Goal: Use online tool/utility: Use online tool/utility

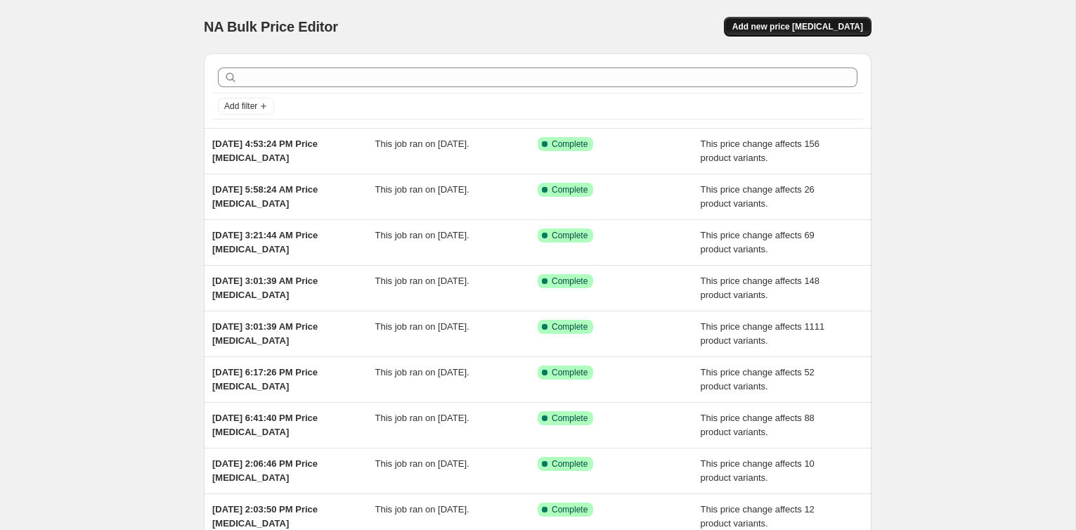
click at [812, 32] on span "Add new price [MEDICAL_DATA]" at bounding box center [797, 26] width 131 height 11
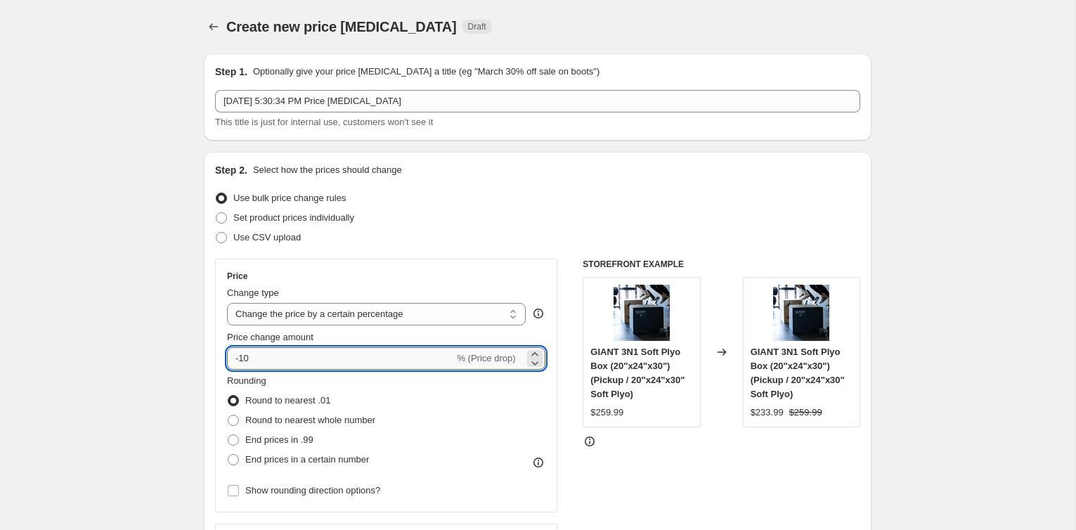
click at [340, 354] on input "-10" at bounding box center [340, 358] width 227 height 22
click at [398, 317] on select "Change the price to a certain amount Change the price by a certain amount Chang…" at bounding box center [376, 314] width 299 height 22
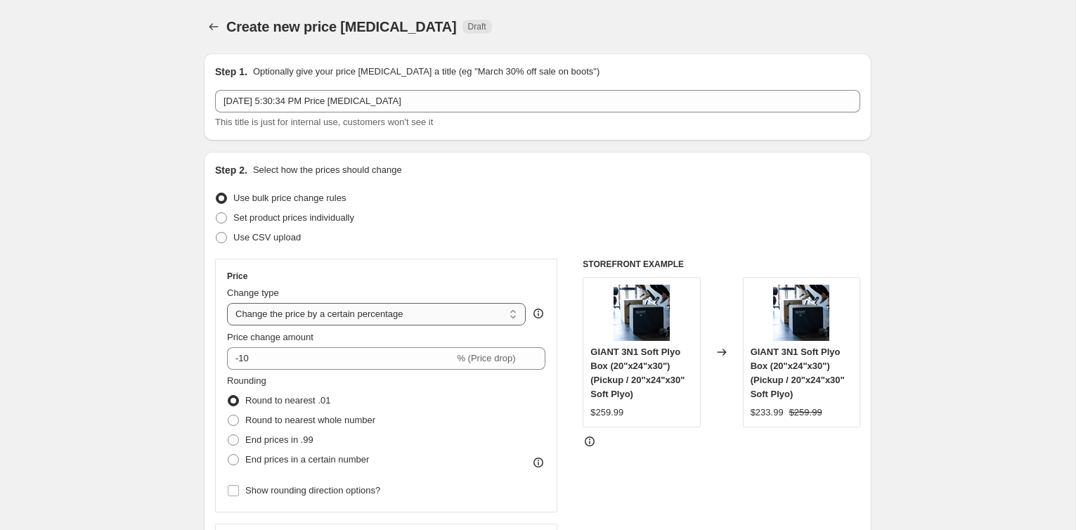
select select "bcap"
click at [227, 303] on select "Change the price to a certain amount Change the price by a certain amount Chang…" at bounding box center [376, 314] width 299 height 22
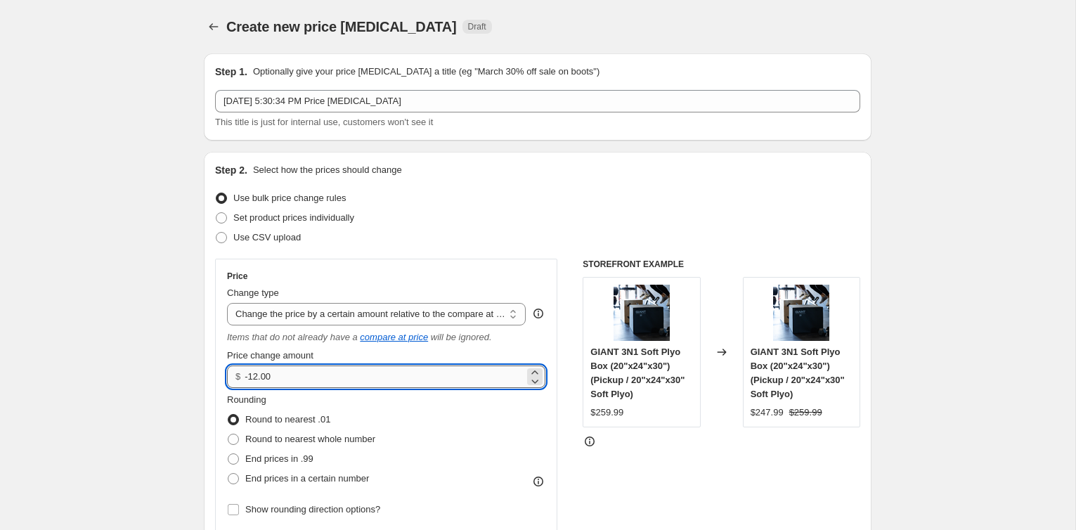
click at [360, 372] on input "-12.00" at bounding box center [384, 376] width 279 height 22
type input "-1"
type input "15.00"
click at [512, 422] on div "Rounding Round to nearest .01 Round to nearest whole number End prices in .99 E…" at bounding box center [386, 441] width 318 height 96
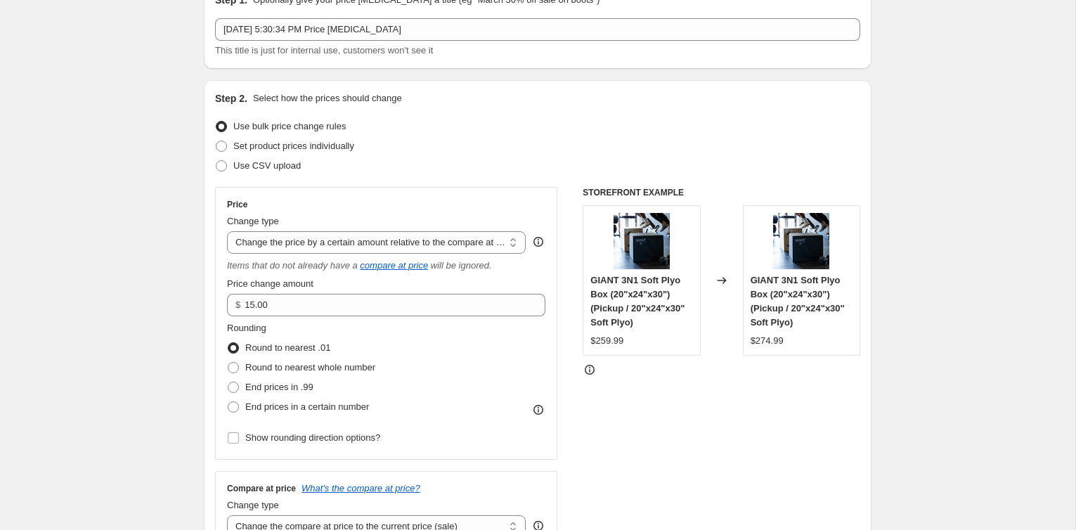
scroll to position [160, 0]
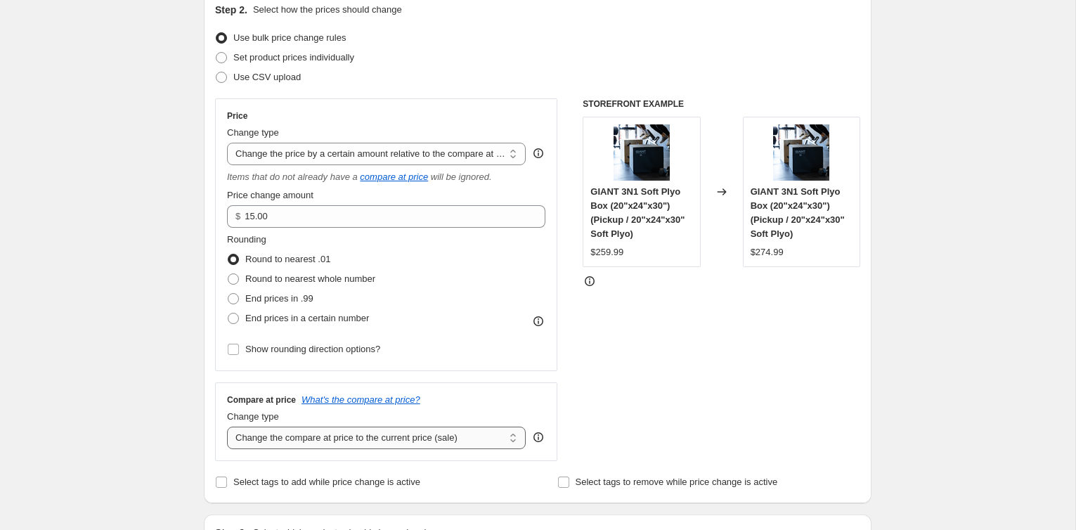
click at [285, 427] on select "Change the compare at price to the current price (sale) Change the compare at p…" at bounding box center [376, 438] width 299 height 22
click at [227, 427] on select "Change the compare at price to the current price (sale) Change the compare at p…" at bounding box center [376, 438] width 299 height 22
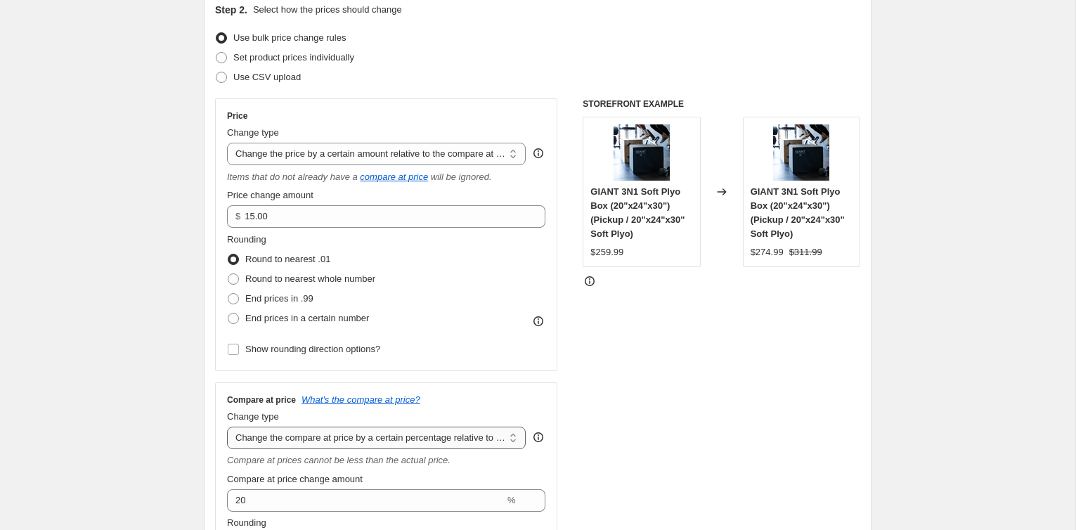
click at [320, 441] on select "Change the compare at price to the current price (sale) Change the compare at p…" at bounding box center [376, 438] width 299 height 22
select select "no_change"
click at [227, 427] on select "Change the compare at price to the current price (sale) Change the compare at p…" at bounding box center [376, 438] width 299 height 22
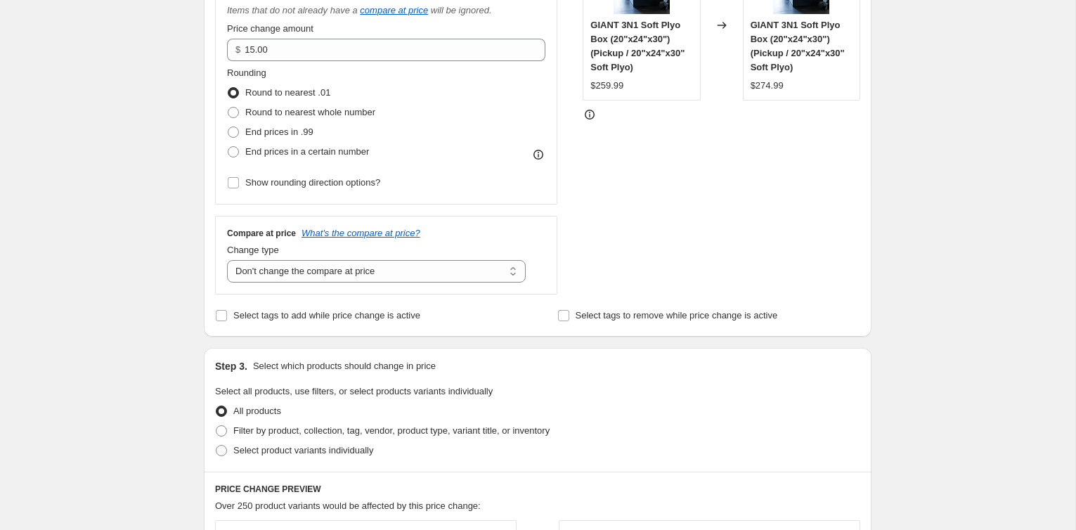
scroll to position [349, 0]
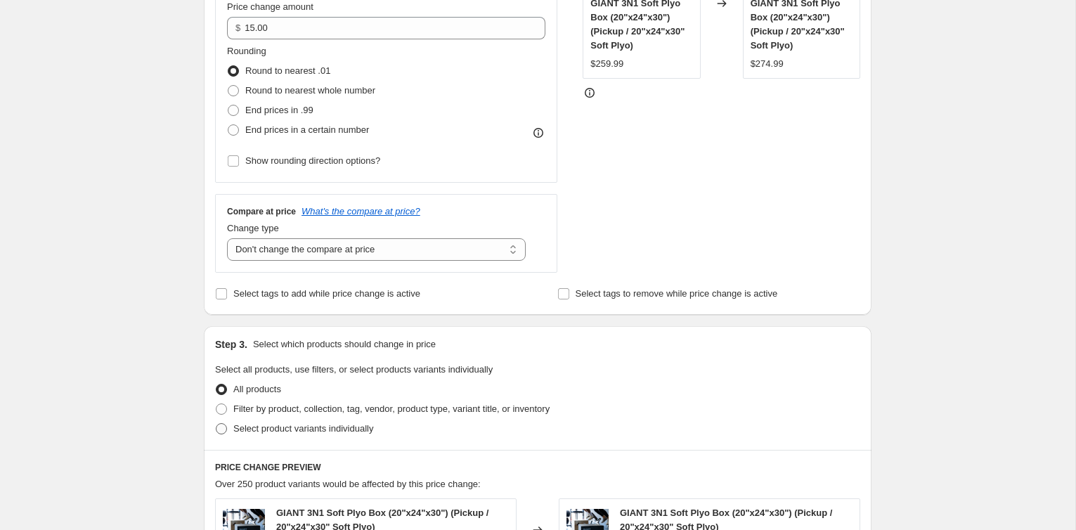
click at [315, 423] on span "Select product variants individually" at bounding box center [303, 428] width 140 height 11
click at [216, 423] on input "Select product variants individually" at bounding box center [216, 423] width 1 height 1
radio input "true"
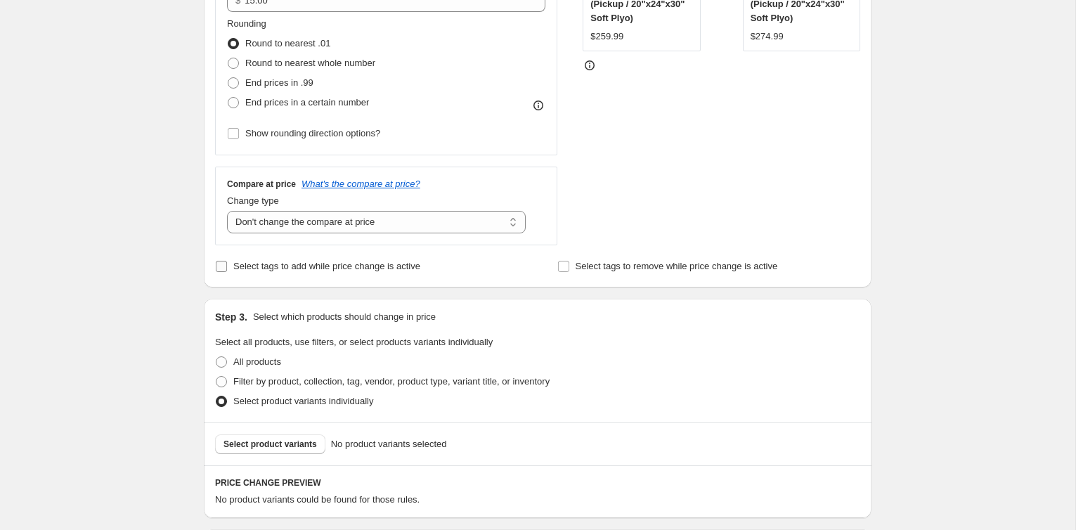
scroll to position [430, 0]
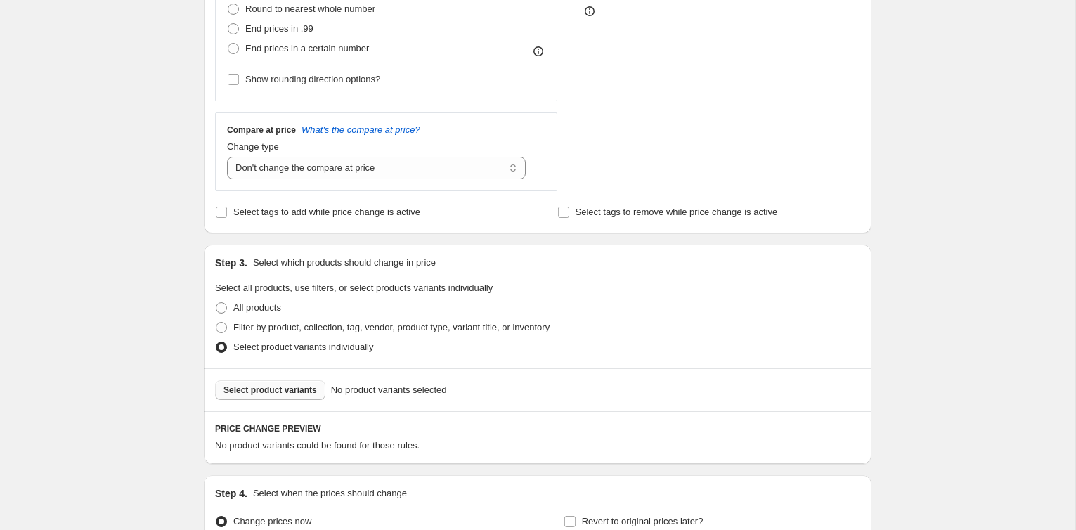
click at [256, 384] on span "Select product variants" at bounding box center [269, 389] width 93 height 11
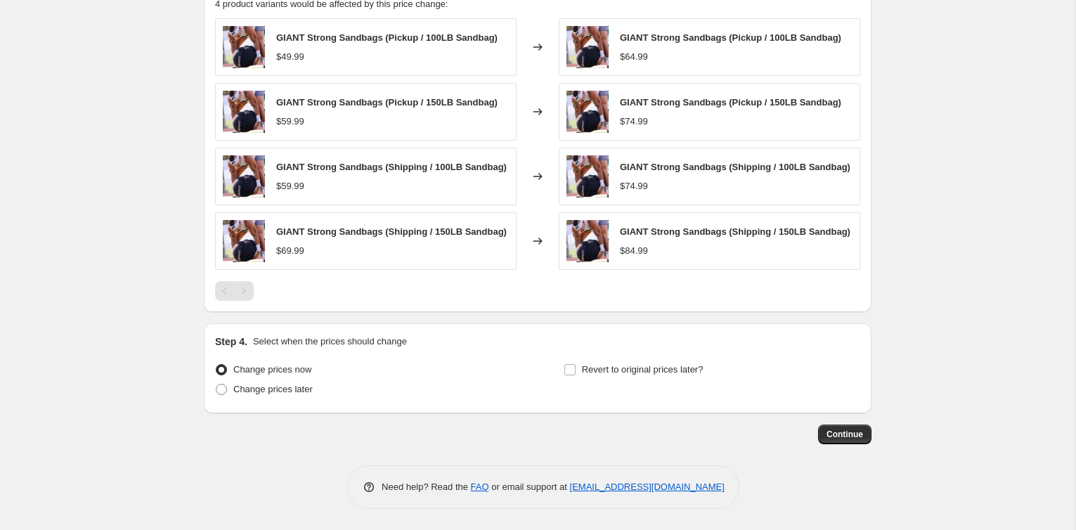
scroll to position [875, 0]
click at [834, 441] on button "Continue" at bounding box center [844, 434] width 53 height 20
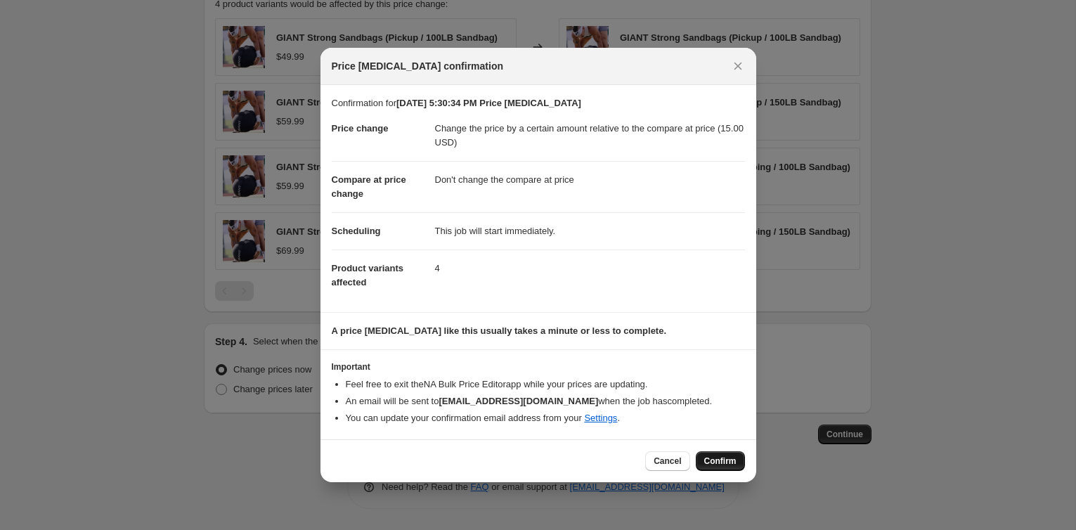
click at [703, 452] on button "Confirm" at bounding box center [720, 461] width 49 height 20
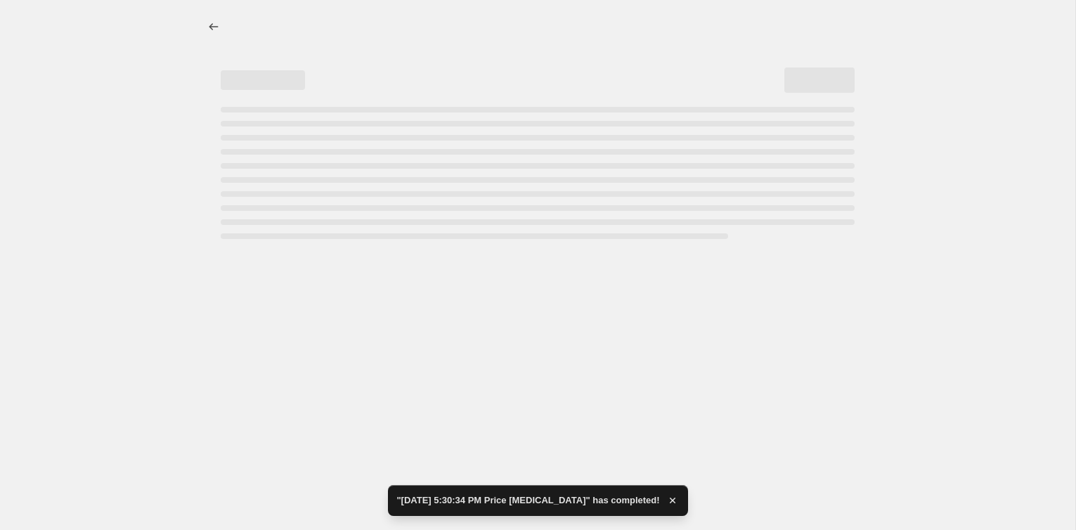
select select "bcap"
select select "no_change"
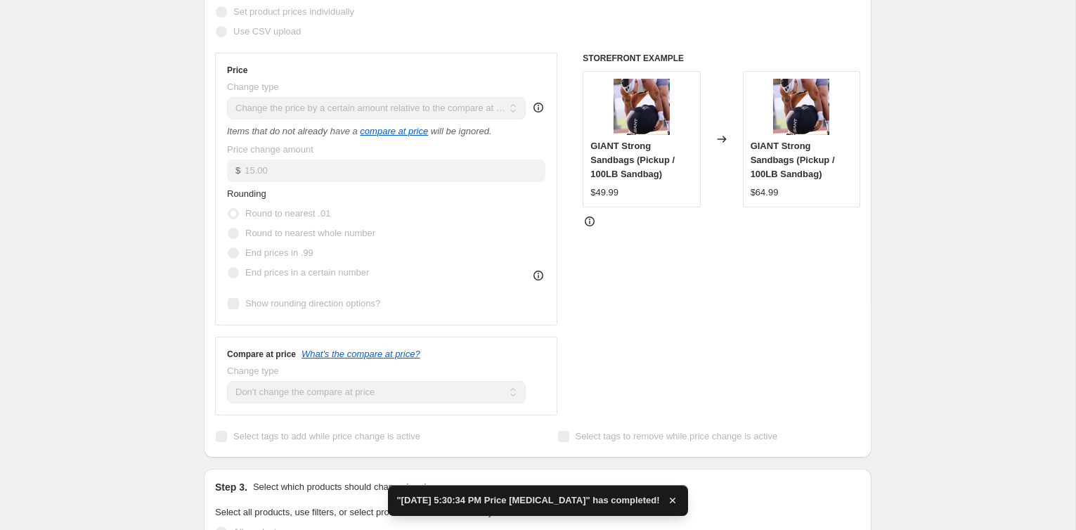
scroll to position [341, 0]
click at [630, 251] on div "STOREFRONT EXAMPLE GIANT Strong Sandbags (Pickup / 100LB Sandbag) $49.99 Change…" at bounding box center [721, 232] width 278 height 363
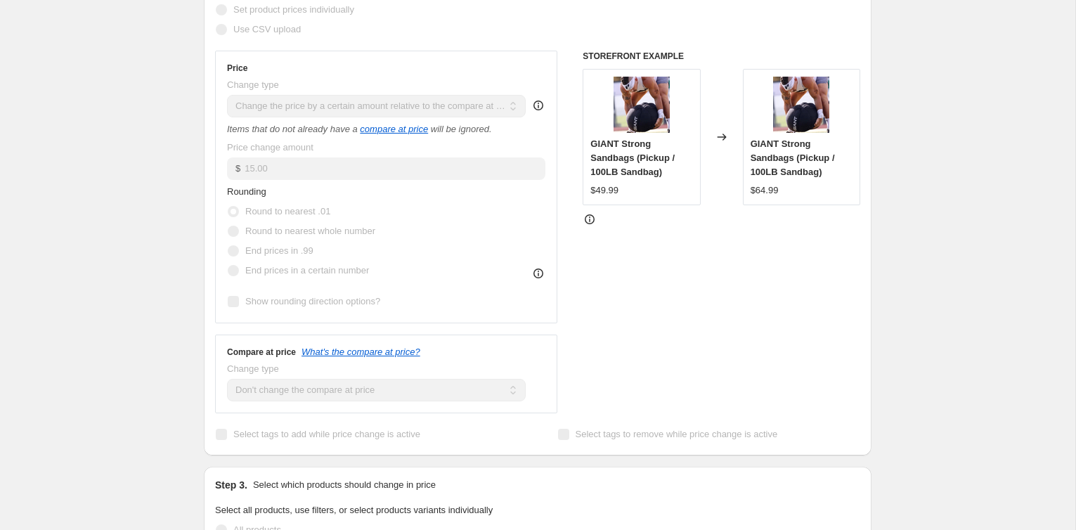
click at [590, 265] on div "STOREFRONT EXAMPLE GIANT Strong Sandbags (Pickup / 100LB Sandbag) $49.99 Change…" at bounding box center [721, 232] width 278 height 363
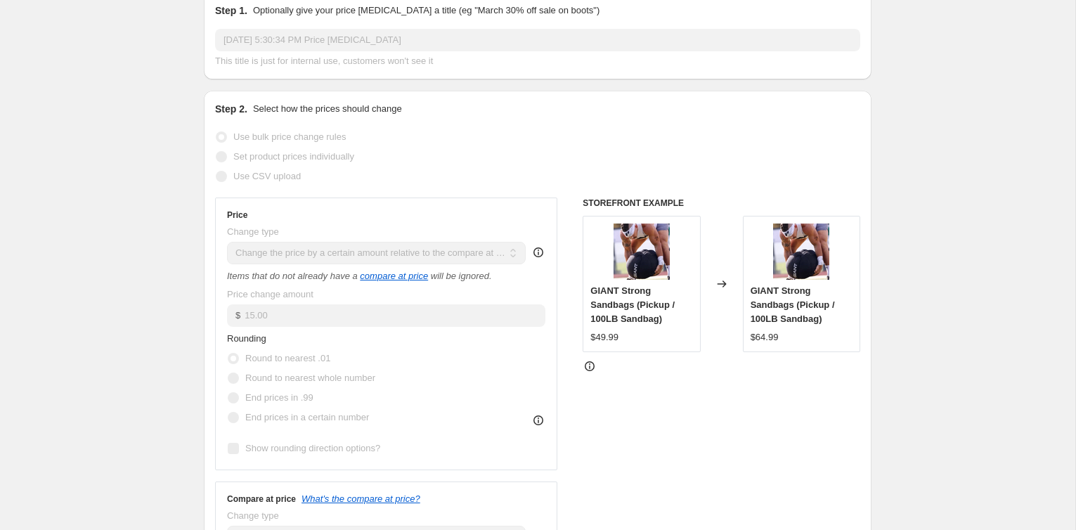
scroll to position [0, 0]
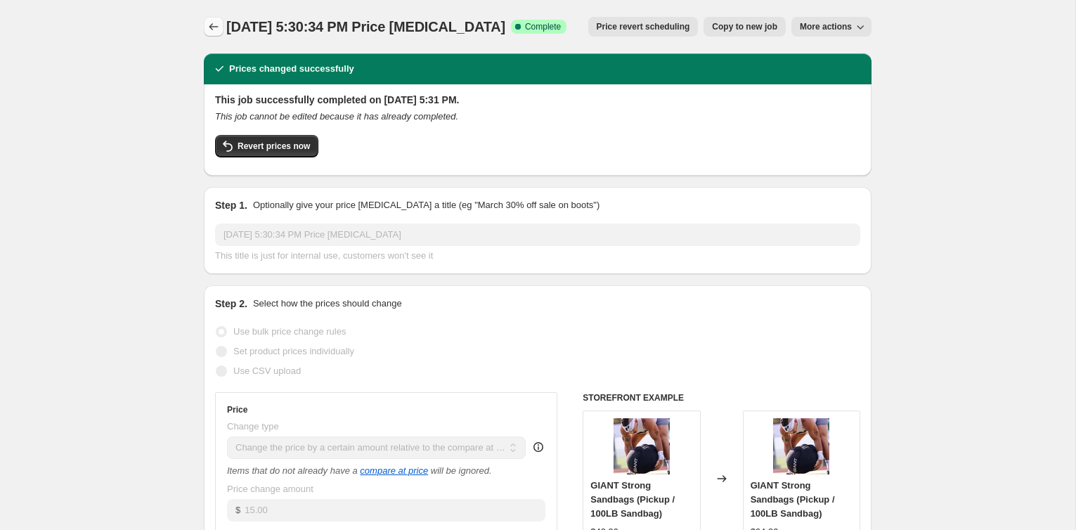
click at [216, 27] on icon "Price change jobs" at bounding box center [213, 26] width 9 height 7
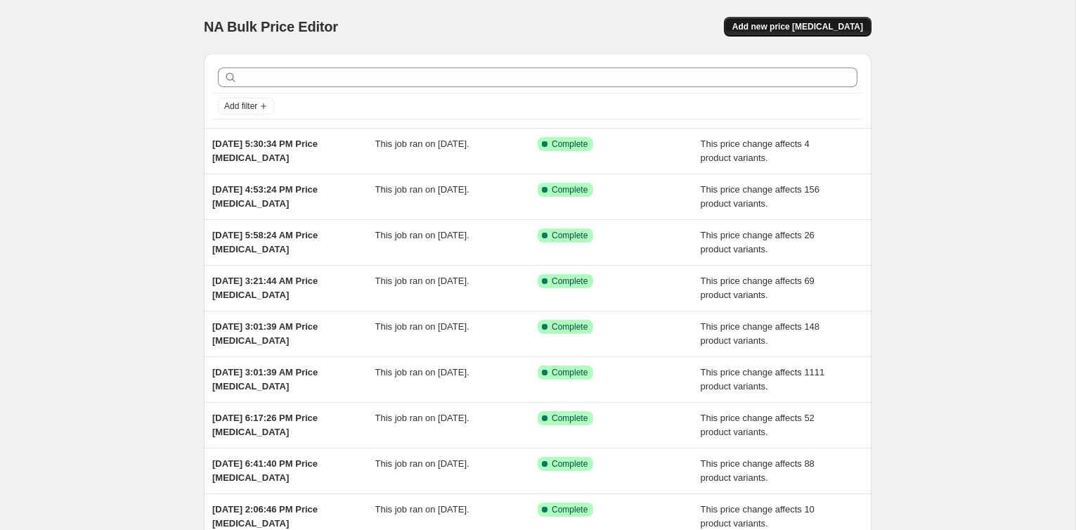
click at [776, 24] on span "Add new price [MEDICAL_DATA]" at bounding box center [797, 26] width 131 height 11
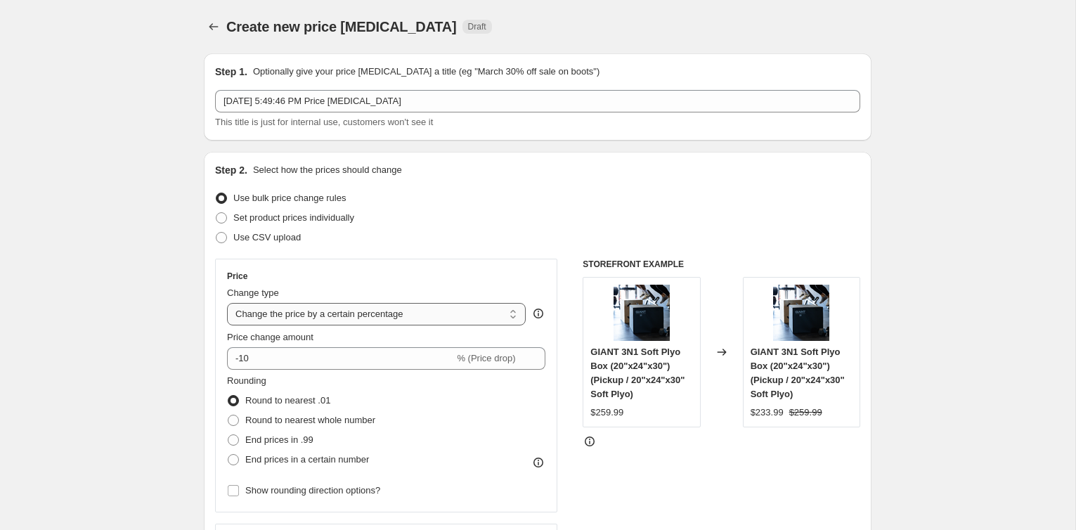
click at [343, 308] on select "Change the price to a certain amount Change the price by a certain amount Chang…" at bounding box center [376, 314] width 299 height 22
select select "pcap"
click at [227, 303] on select "Change the price to a certain amount Change the price by a certain amount Chang…" at bounding box center [376, 314] width 299 height 22
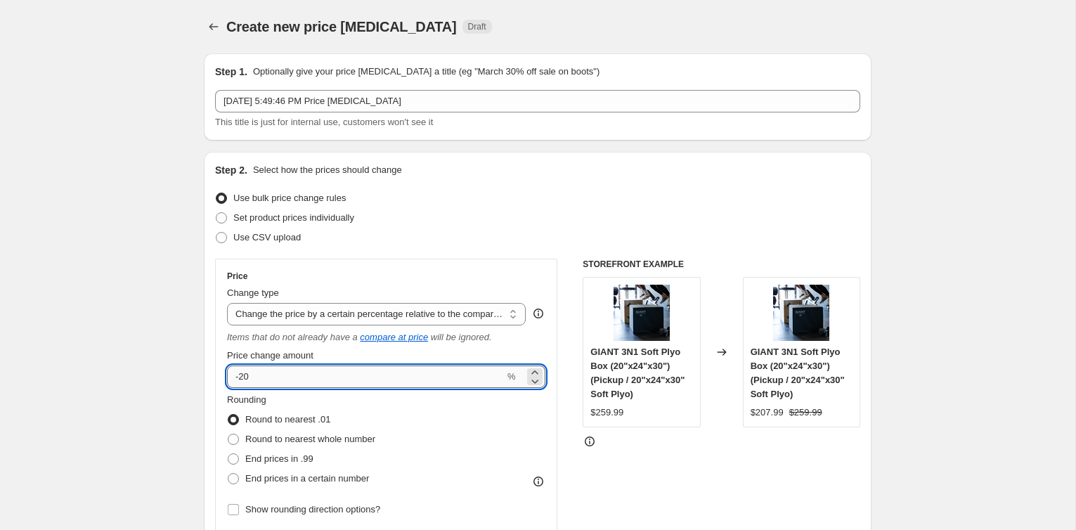
click at [297, 374] on input "-20" at bounding box center [366, 376] width 278 height 22
type input "-2"
type input "-12"
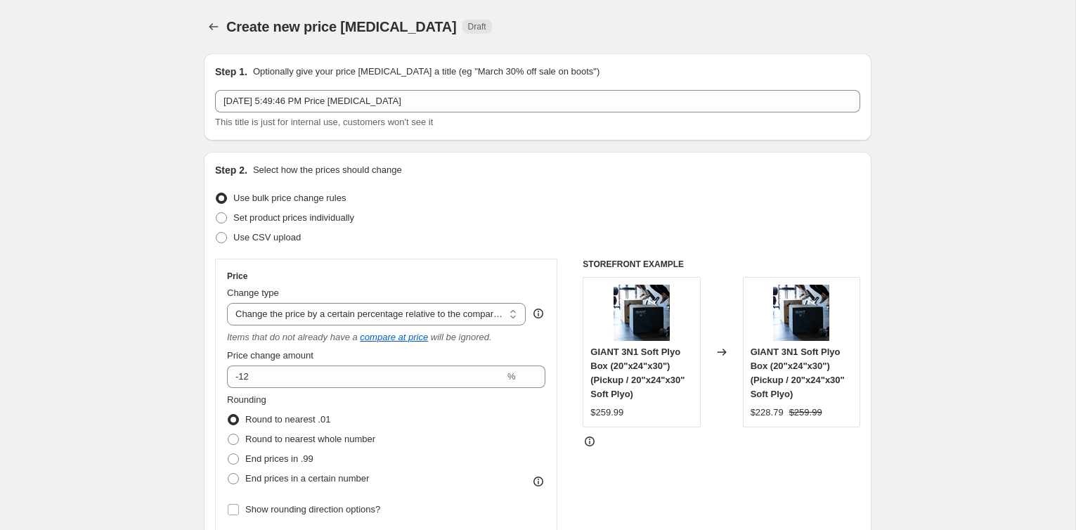
click at [655, 467] on div "STOREFRONT EXAMPLE GIANT 3N1 Soft Plyo Box (20"x24"x30") (Pickup / 20"x24"x30" …" at bounding box center [721, 440] width 278 height 363
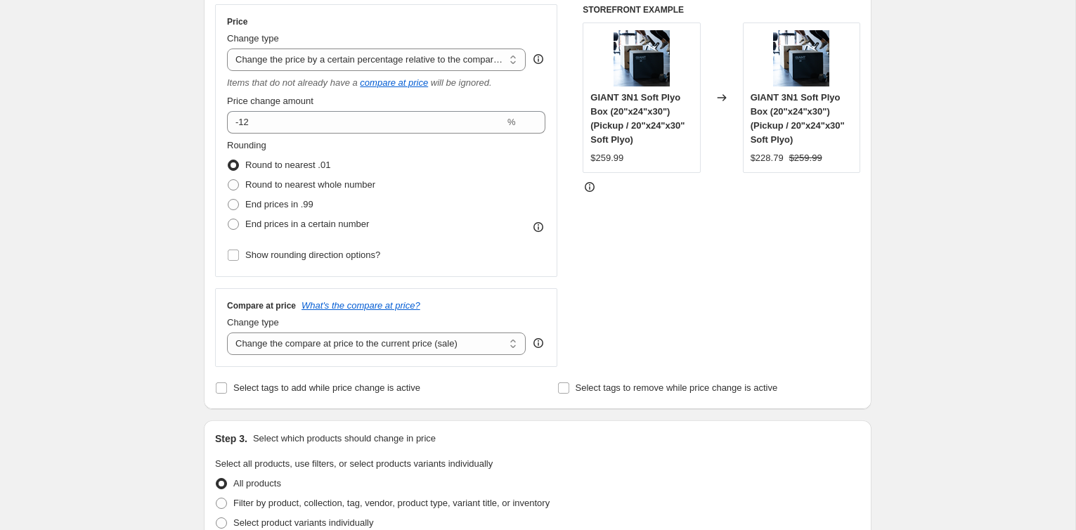
scroll to position [267, 0]
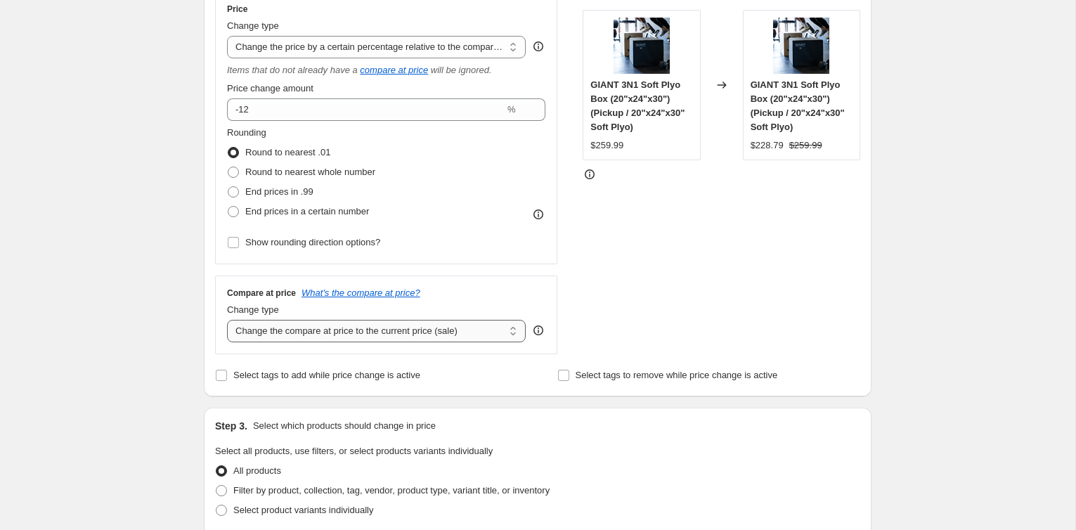
click at [417, 332] on select "Change the compare at price to the current price (sale) Change the compare at p…" at bounding box center [376, 331] width 299 height 22
select select "no_change"
click at [227, 320] on select "Change the compare at price to the current price (sale) Change the compare at p…" at bounding box center [376, 331] width 299 height 22
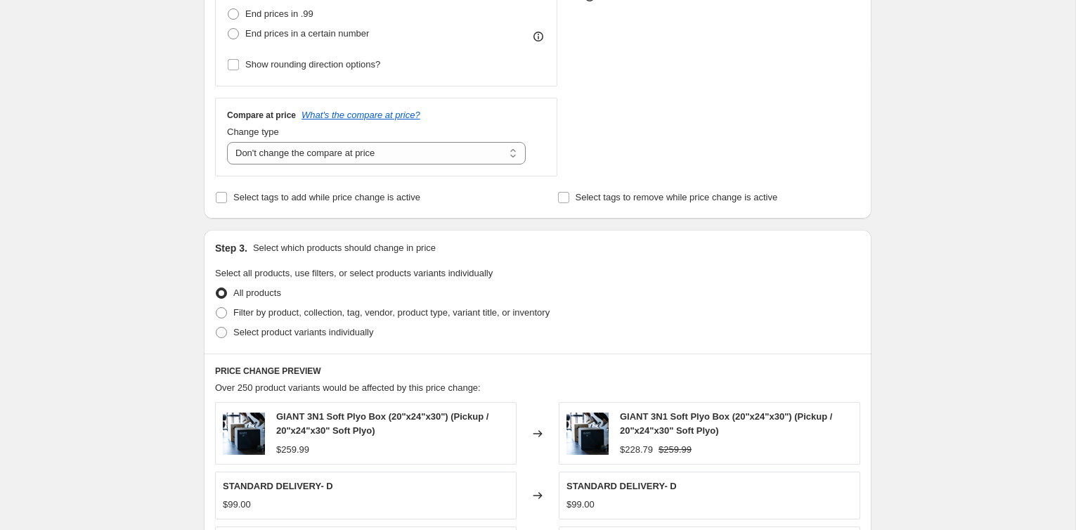
scroll to position [503, 0]
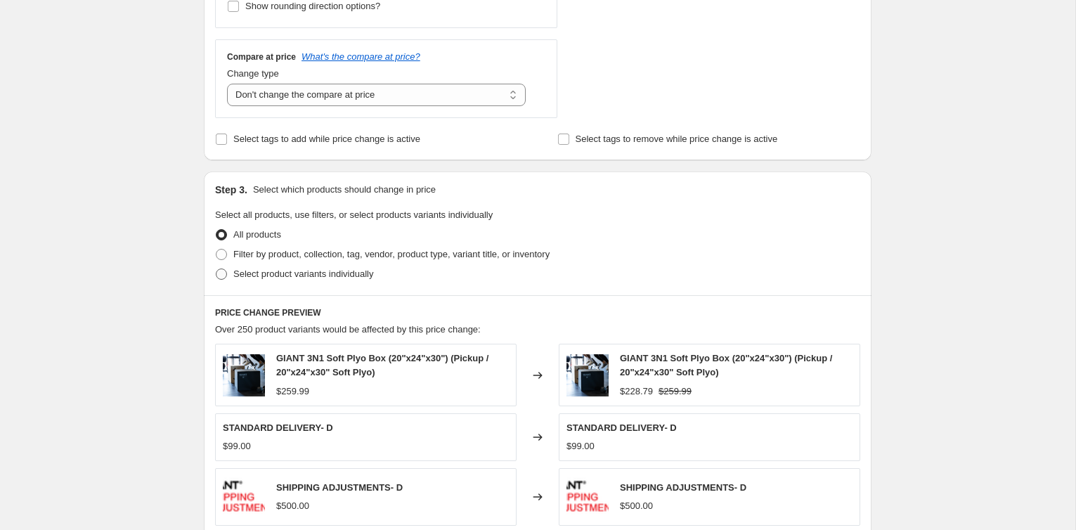
click at [318, 277] on span "Select product variants individually" at bounding box center [303, 273] width 140 height 11
click at [216, 269] on input "Select product variants individually" at bounding box center [216, 268] width 1 height 1
radio input "true"
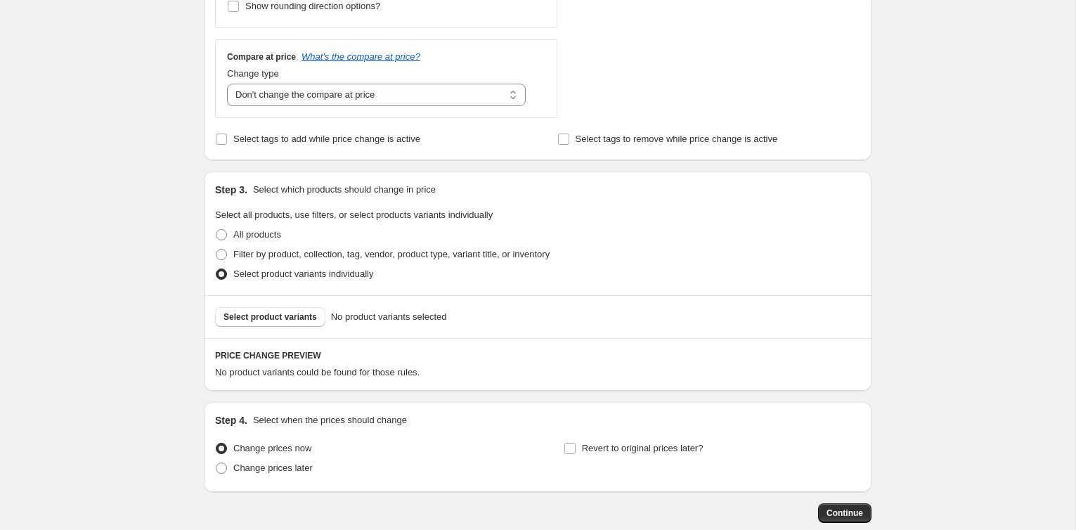
click at [287, 326] on div "Select product variants No product variants selected" at bounding box center [538, 316] width 668 height 43
click at [290, 308] on button "Select product variants" at bounding box center [270, 317] width 110 height 20
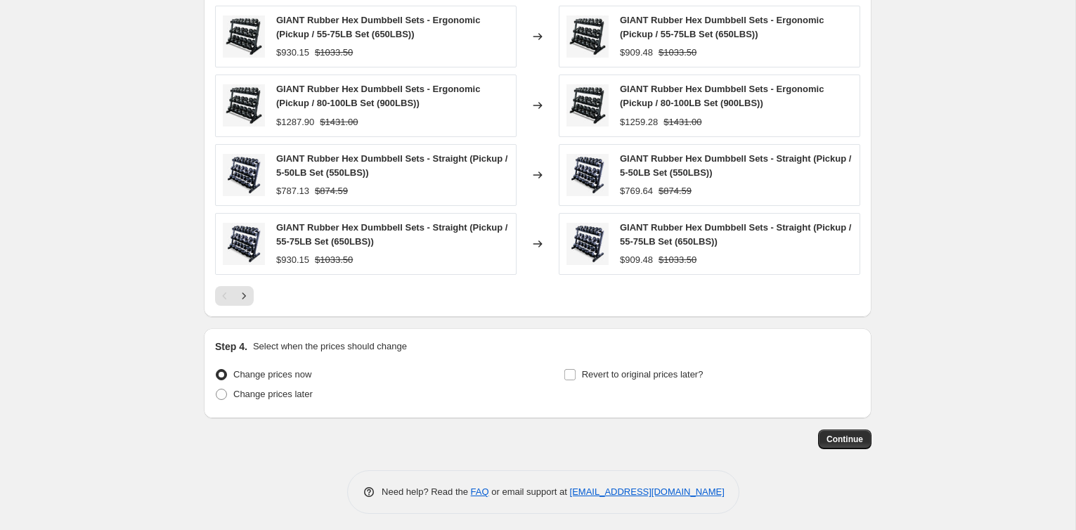
scroll to position [932, 0]
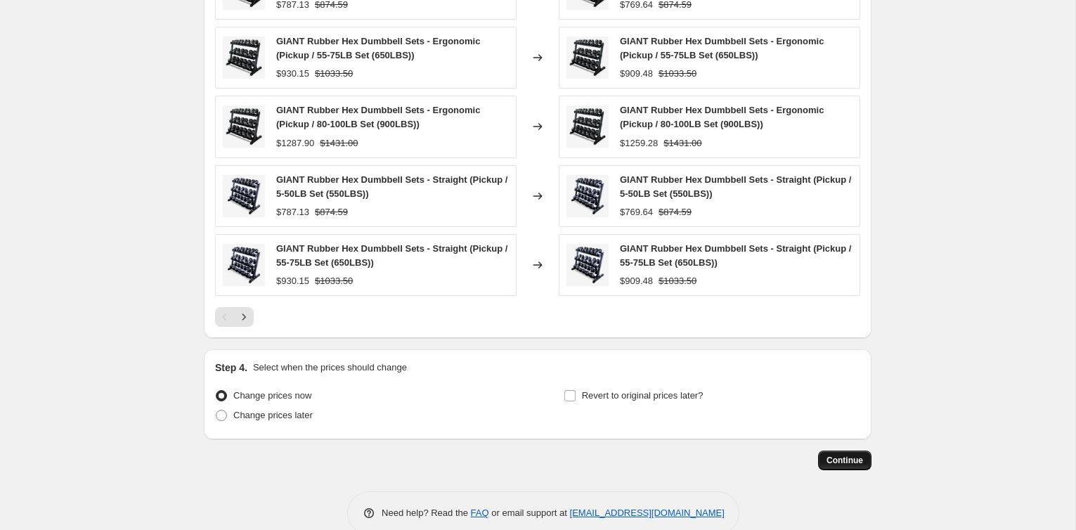
click at [838, 455] on span "Continue" at bounding box center [844, 460] width 37 height 11
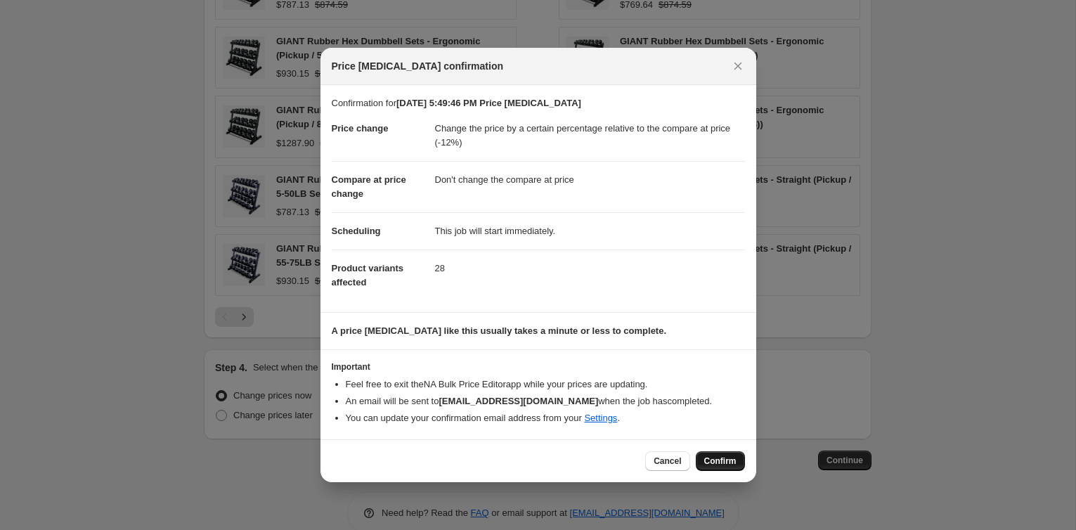
click at [718, 460] on span "Confirm" at bounding box center [720, 460] width 32 height 11
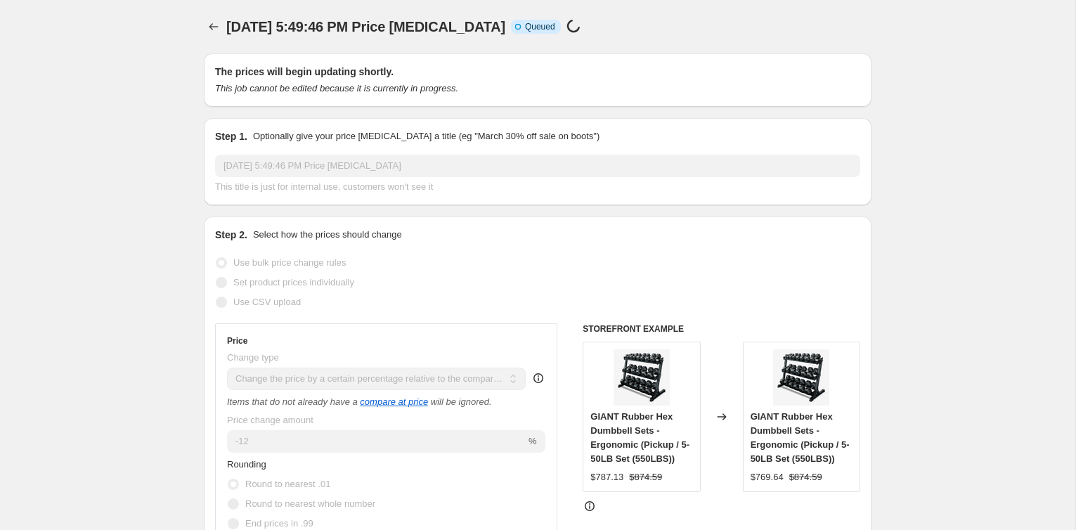
select select "pcap"
select select "no_change"
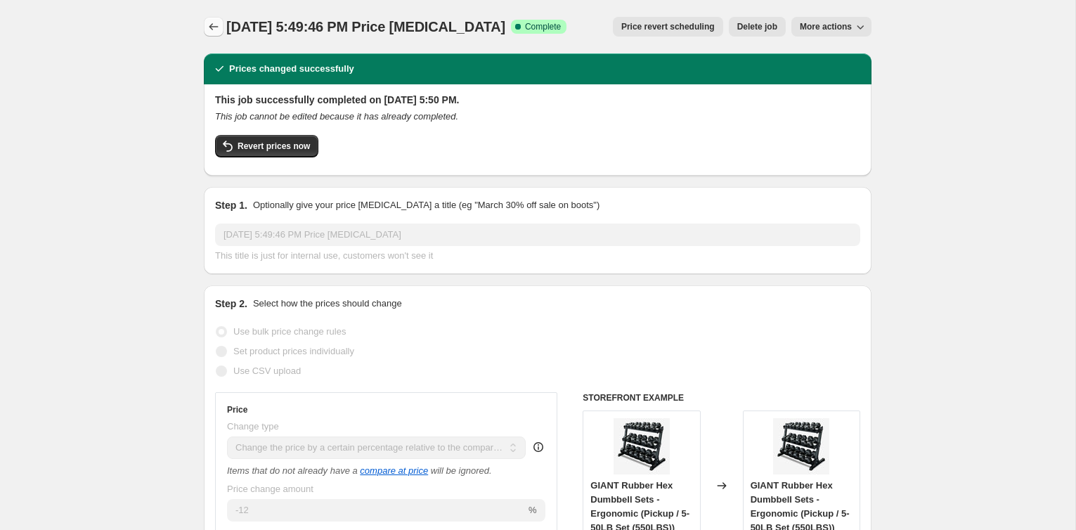
click at [209, 18] on button "Price change jobs" at bounding box center [214, 27] width 20 height 20
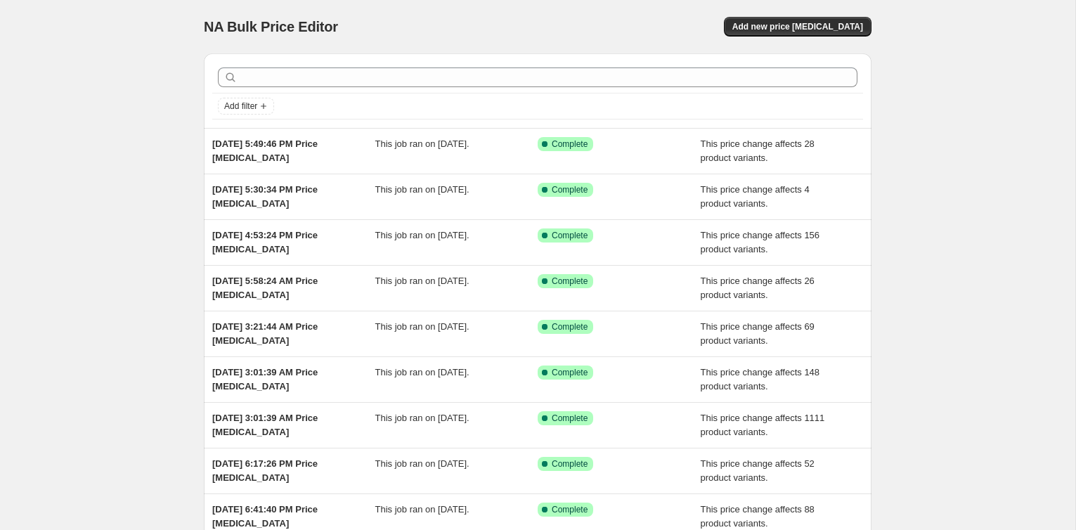
click at [788, 39] on div "NA Bulk Price Editor. This page is ready NA Bulk Price Editor Add new price cha…" at bounding box center [538, 26] width 668 height 53
click at [788, 36] on button "Add new price change job" at bounding box center [798, 27] width 148 height 20
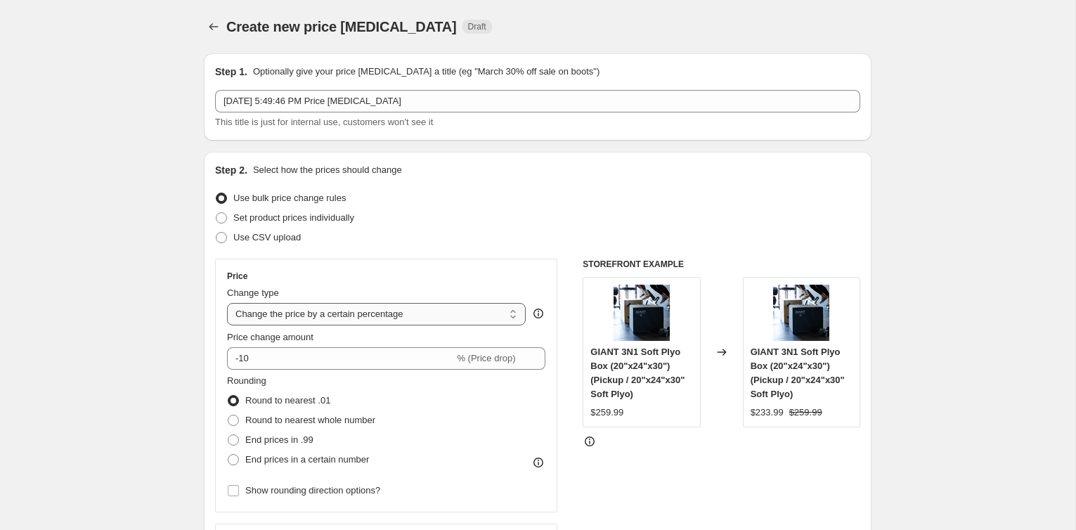
click at [389, 311] on select "Change the price to a certain amount Change the price by a certain amount Chang…" at bounding box center [376, 314] width 299 height 22
select select "pcap"
click at [227, 303] on select "Change the price to a certain amount Change the price by a certain amount Chang…" at bounding box center [376, 314] width 299 height 22
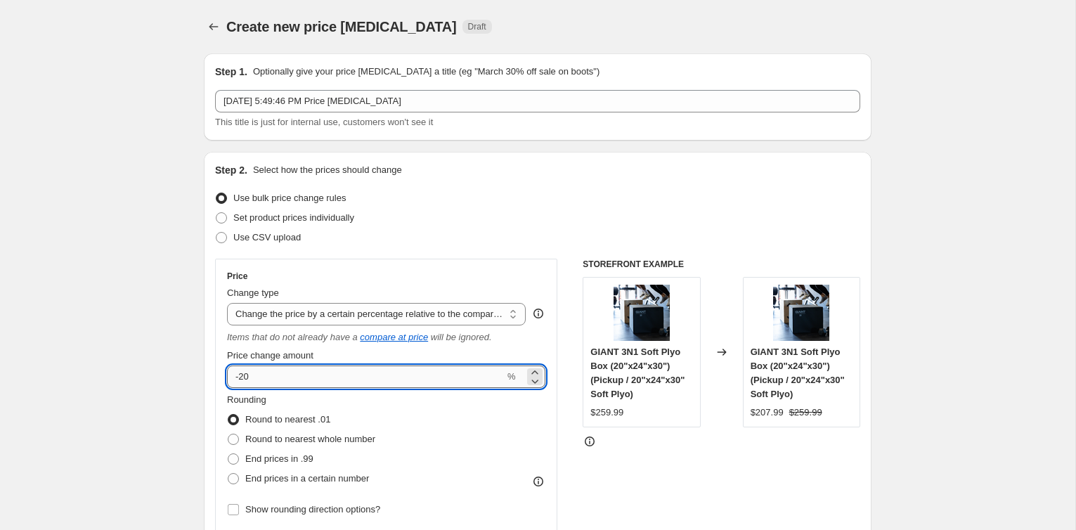
click at [285, 379] on input "-20" at bounding box center [366, 376] width 278 height 22
type input "-2"
type input "-10"
click at [623, 474] on div "STOREFRONT EXAMPLE GIANT 3N1 Soft Plyo Box (20"x24"x30") (Pickup / 20"x24"x30" …" at bounding box center [721, 440] width 278 height 363
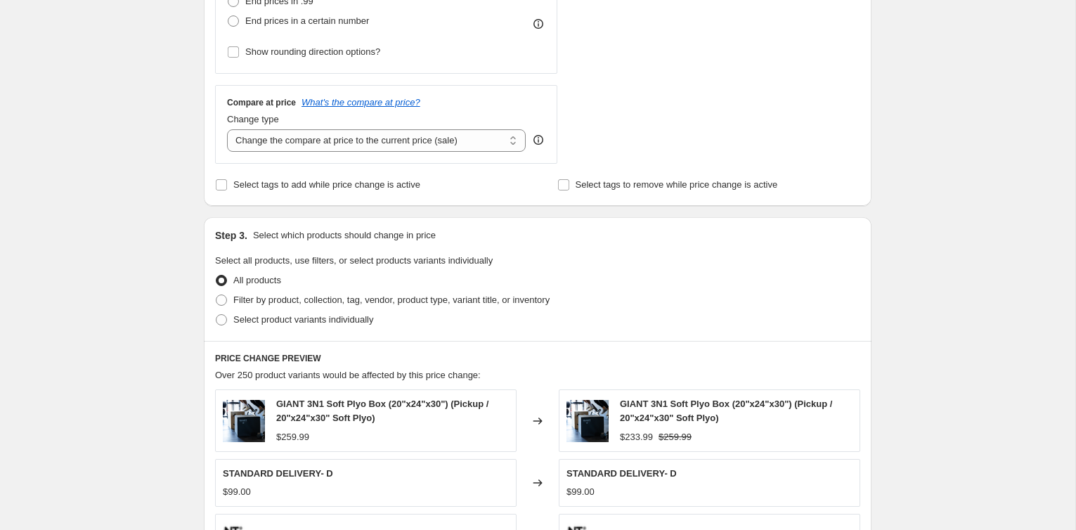
scroll to position [461, 0]
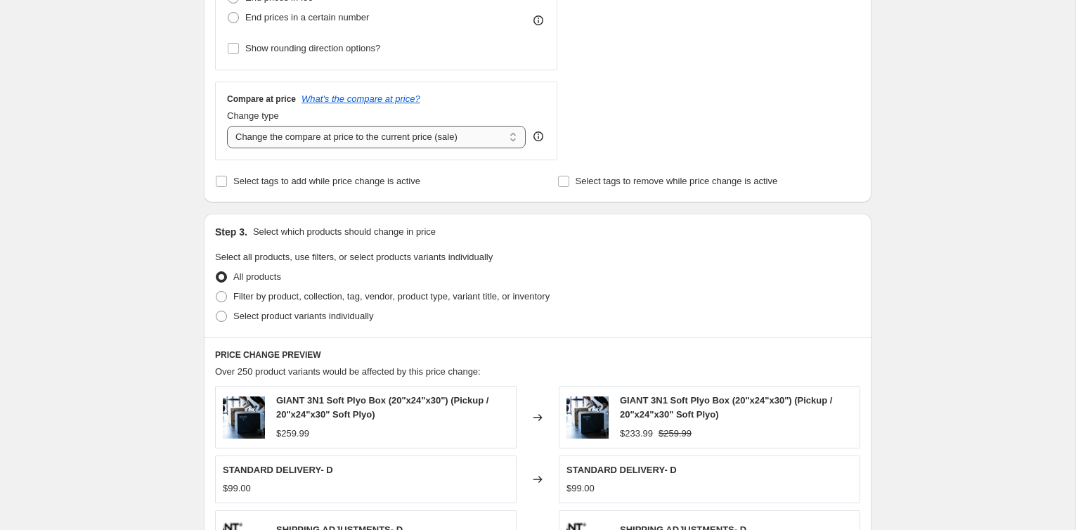
click at [346, 143] on select "Change the compare at price to the current price (sale) Change the compare at p…" at bounding box center [376, 137] width 299 height 22
select select "no_change"
click at [227, 126] on select "Change the compare at price to the current price (sale) Change the compare at p…" at bounding box center [376, 137] width 299 height 22
click at [294, 317] on span "Select product variants individually" at bounding box center [303, 316] width 140 height 11
click at [216, 311] on input "Select product variants individually" at bounding box center [216, 311] width 1 height 1
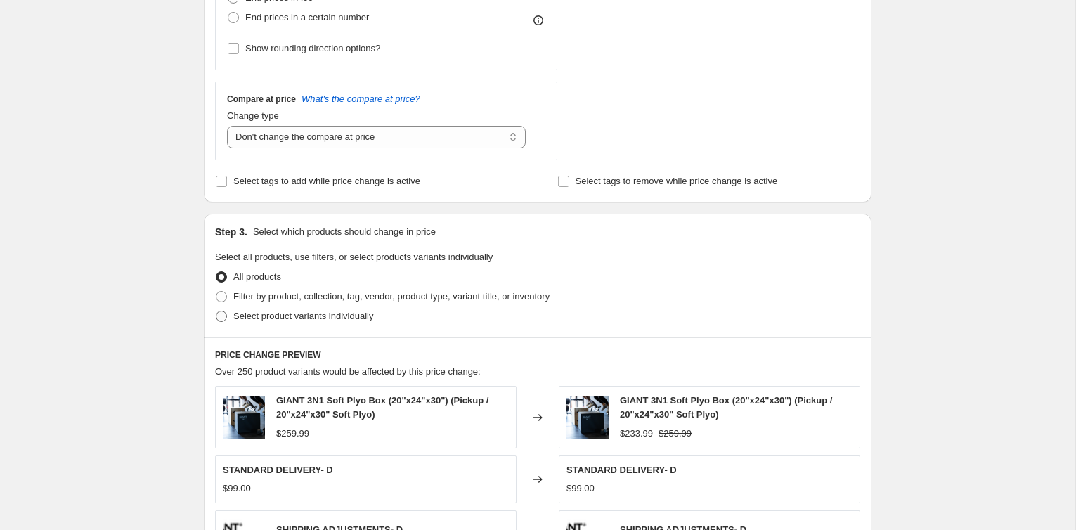
radio input "true"
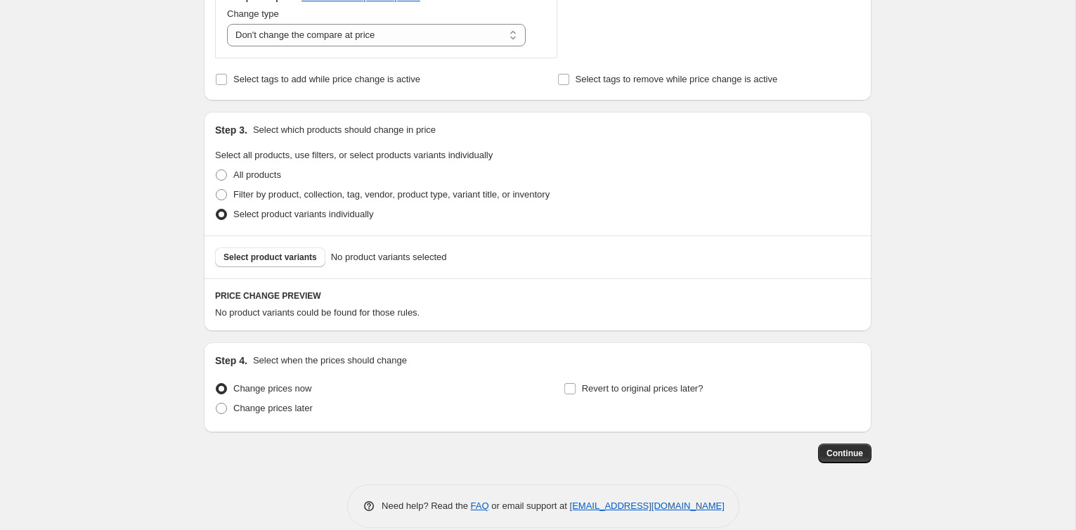
scroll to position [580, 0]
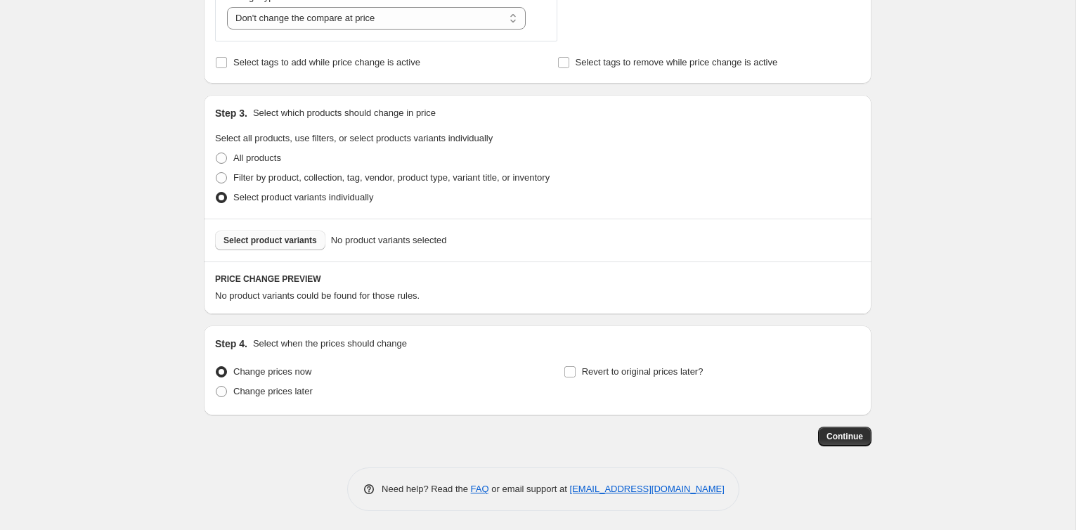
click at [312, 247] on button "Select product variants" at bounding box center [270, 240] width 110 height 20
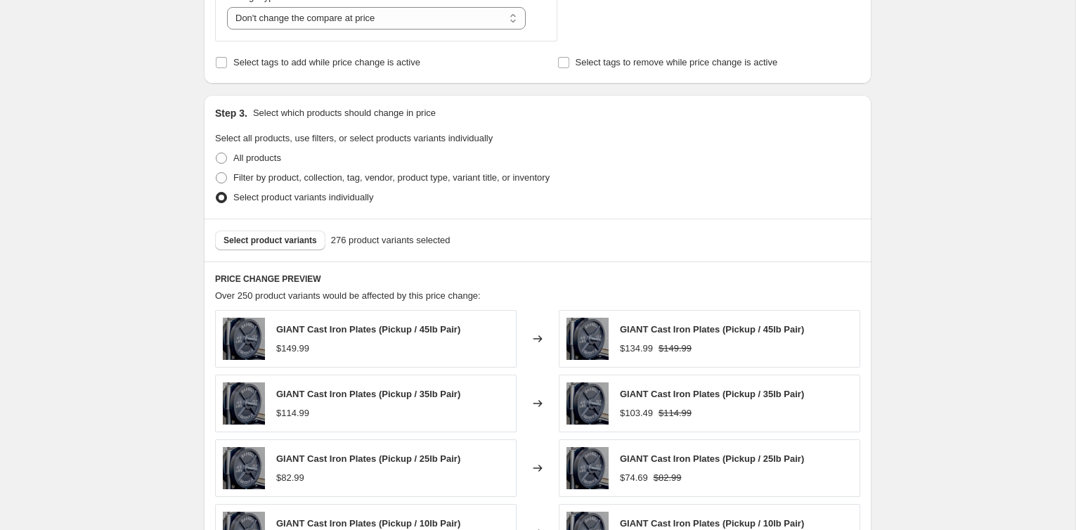
scroll to position [931, 0]
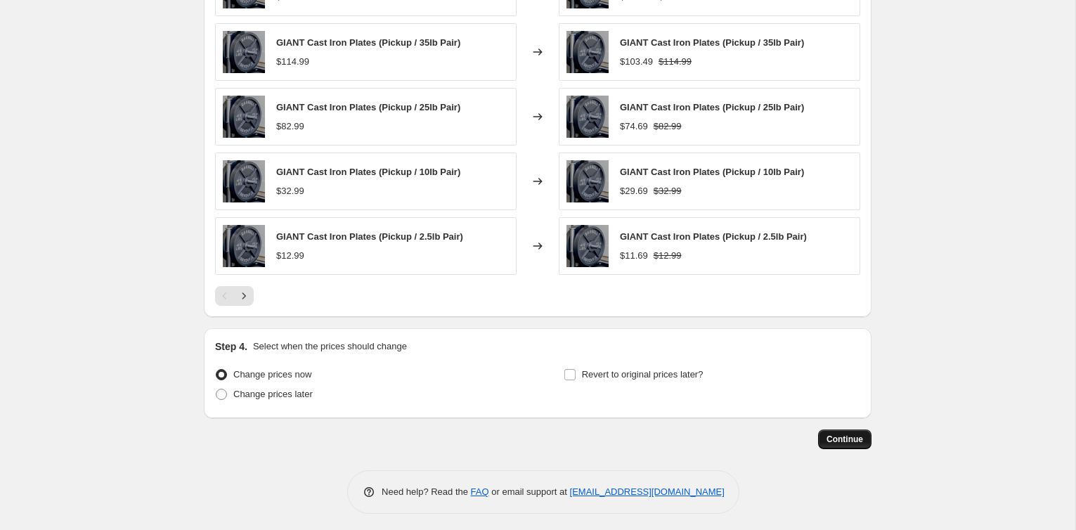
click at [858, 434] on span "Continue" at bounding box center [844, 439] width 37 height 11
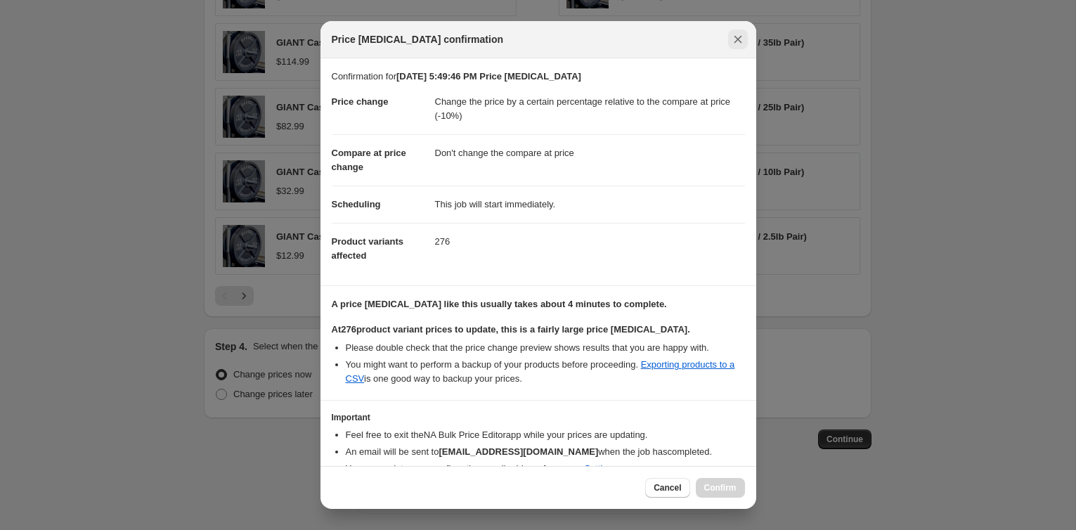
click at [738, 35] on icon "Close" at bounding box center [738, 39] width 14 height 14
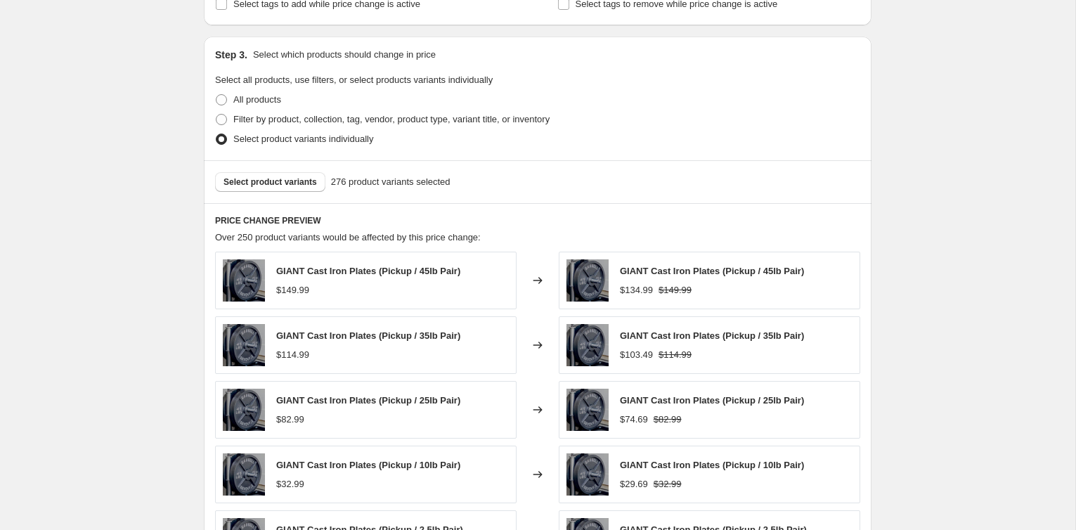
scroll to position [571, 0]
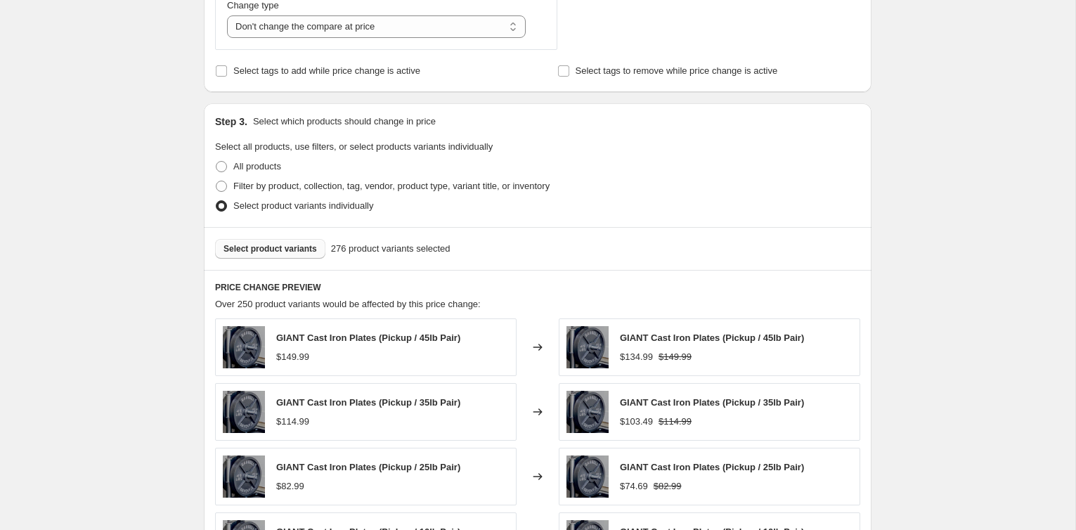
click at [274, 249] on span "Select product variants" at bounding box center [269, 248] width 93 height 11
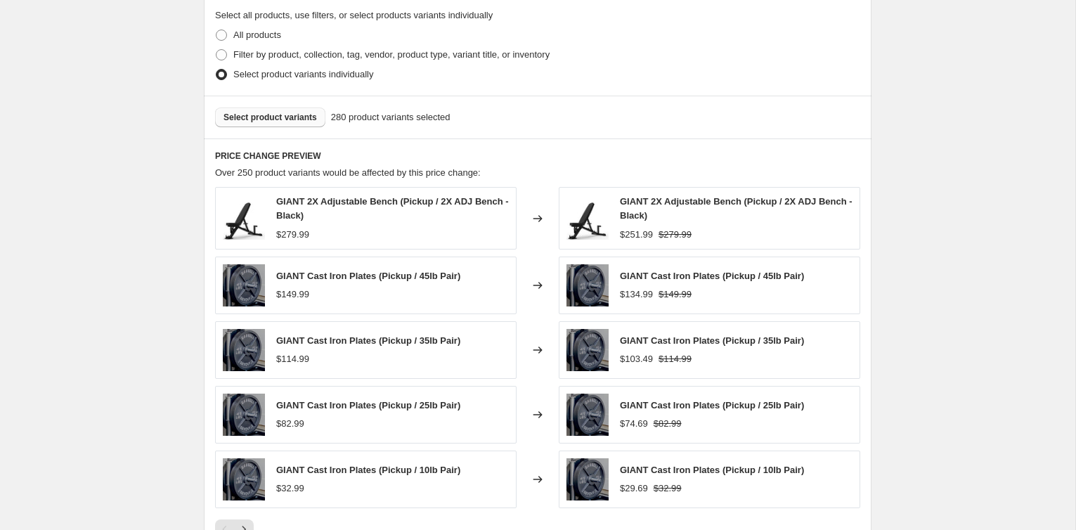
scroll to position [935, 0]
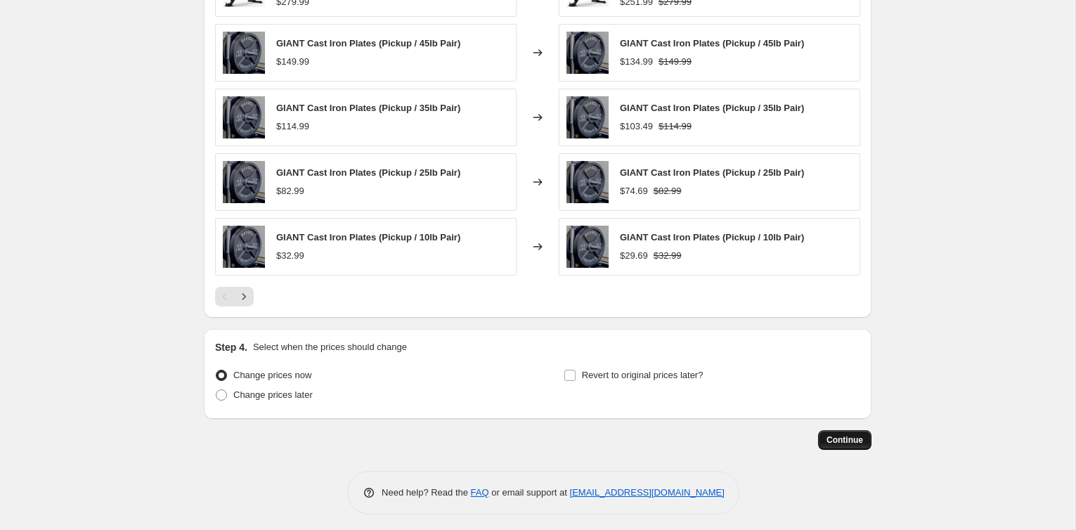
click at [847, 430] on button "Continue" at bounding box center [844, 440] width 53 height 20
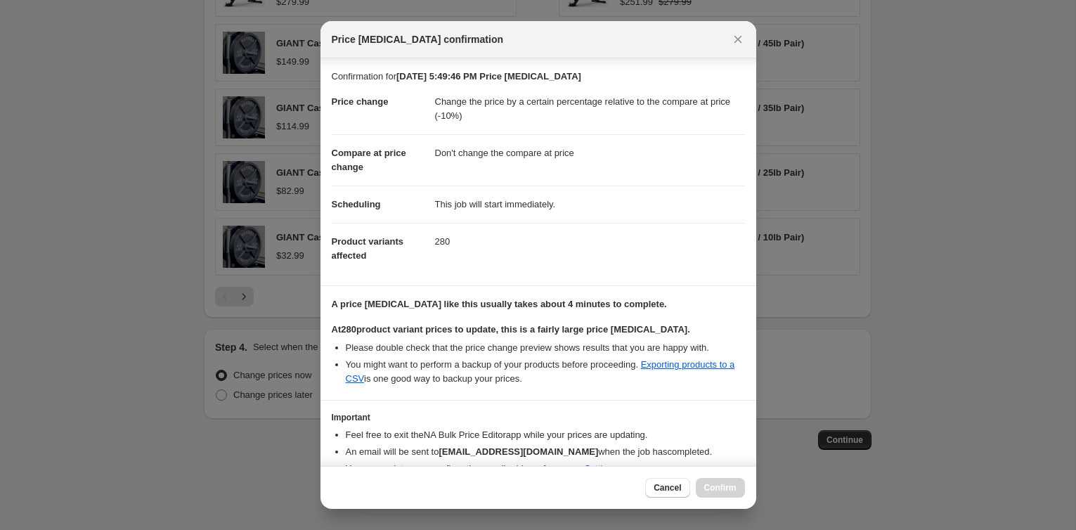
scroll to position [64, 0]
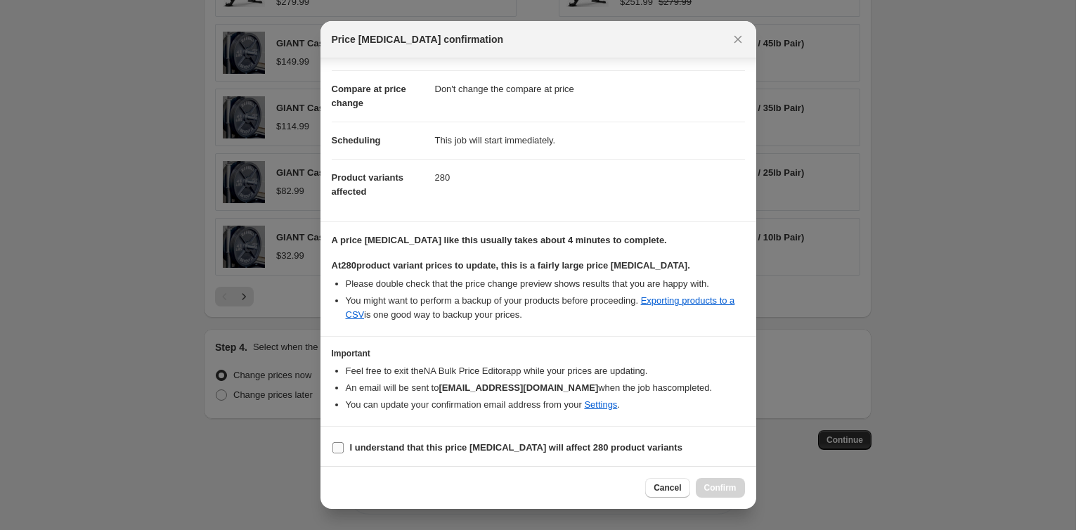
click at [338, 442] on input "I understand that this price change job will affect 280 product variants" at bounding box center [337, 447] width 11 height 11
checkbox input "true"
click at [708, 487] on span "Confirm" at bounding box center [720, 487] width 32 height 11
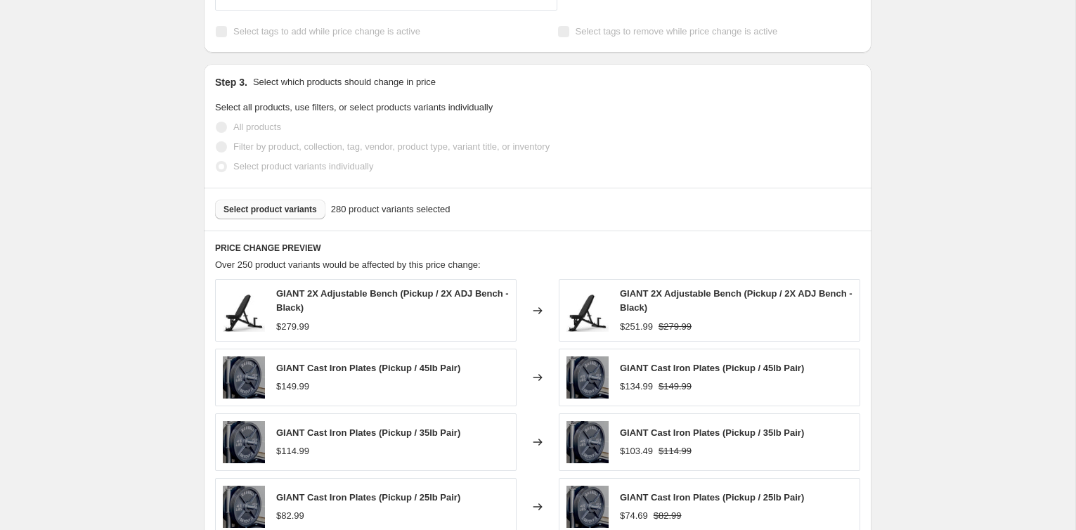
scroll to position [710, 0]
select select "pcap"
select select "no_change"
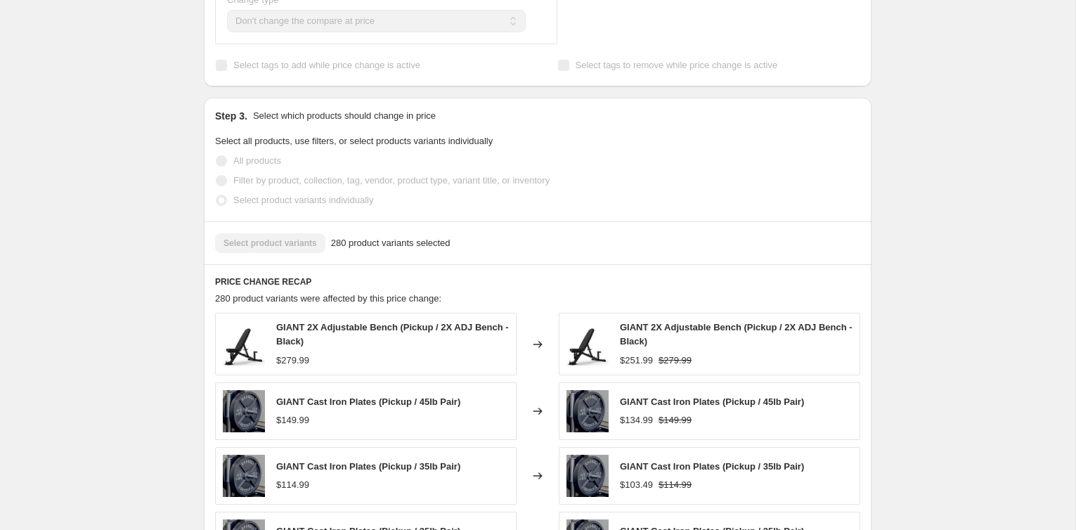
scroll to position [0, 0]
